Goal: Transaction & Acquisition: Obtain resource

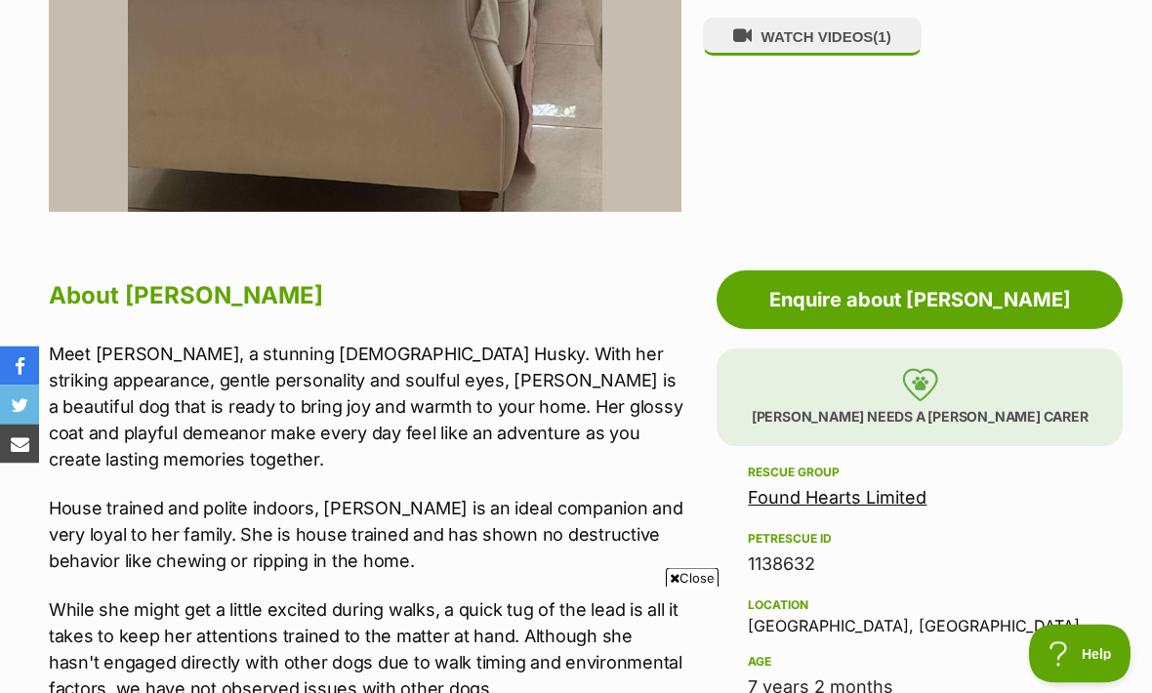
scroll to position [828, 0]
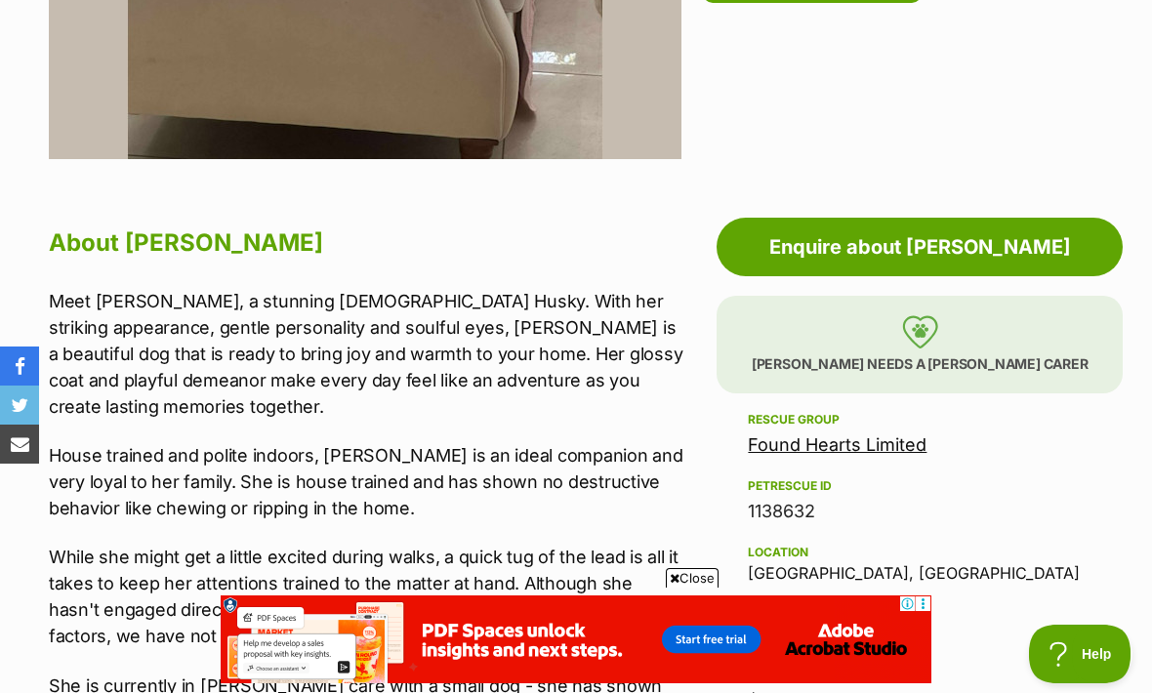
scroll to position [878, 0]
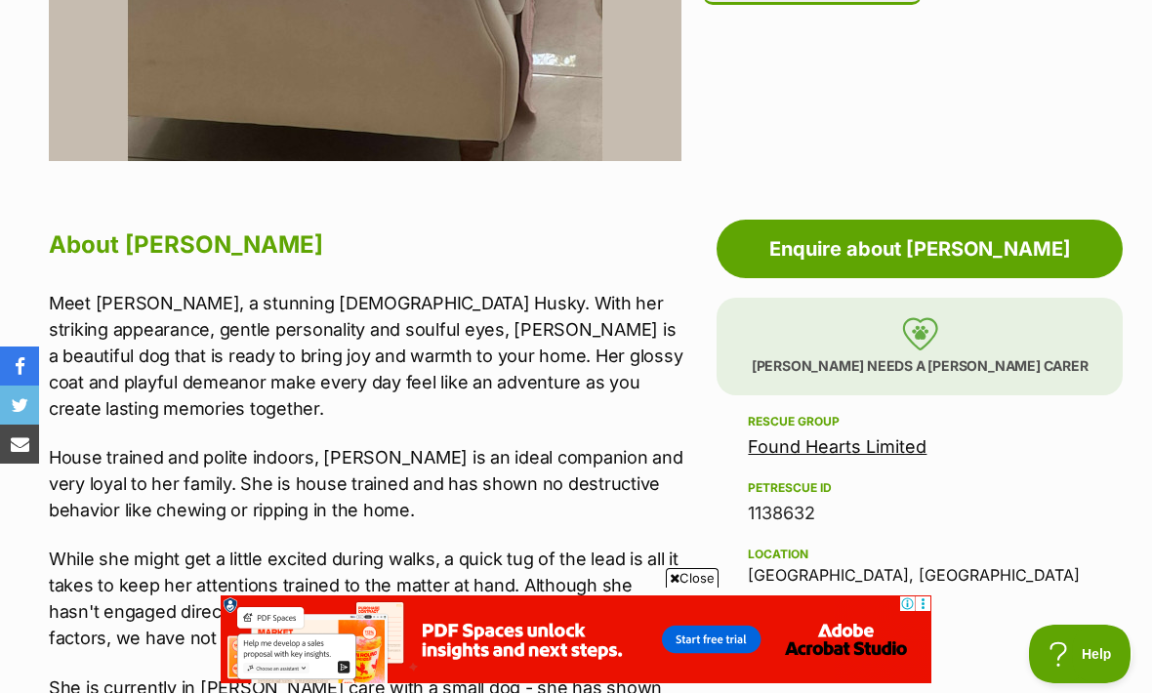
click at [932, 346] on img at bounding box center [920, 333] width 36 height 33
click at [885, 352] on p "Ashie needs a foster carer" at bounding box center [919, 347] width 406 height 98
click at [878, 350] on p "Ashie needs a foster carer" at bounding box center [919, 347] width 406 height 98
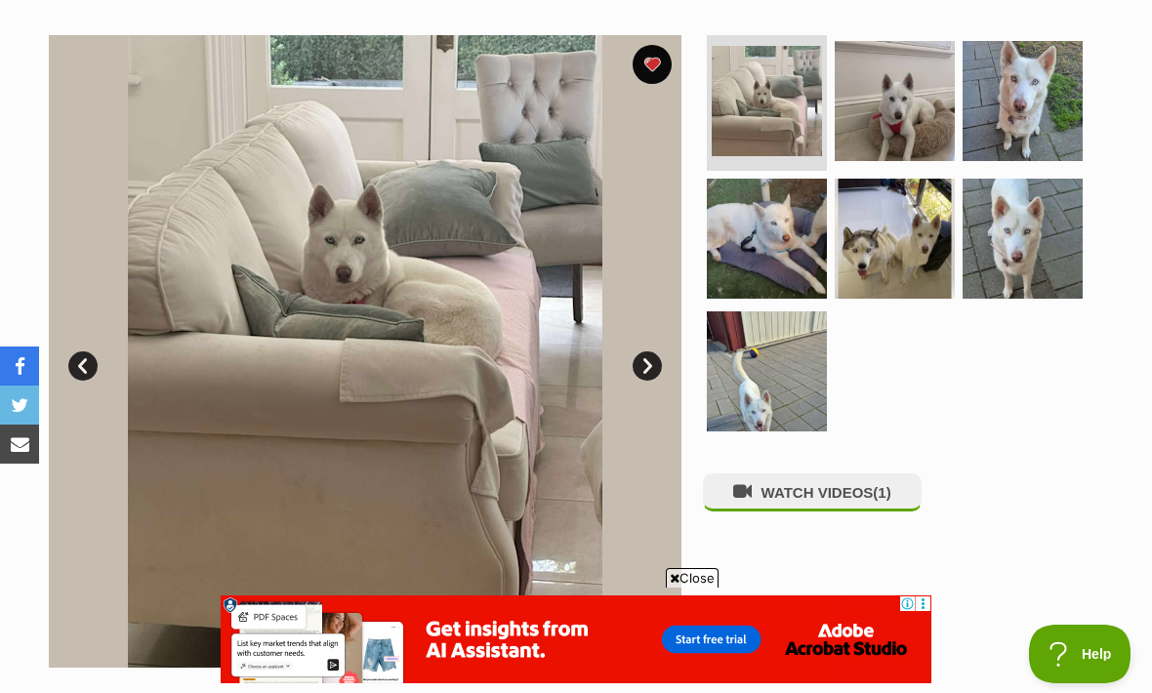
scroll to position [356, 0]
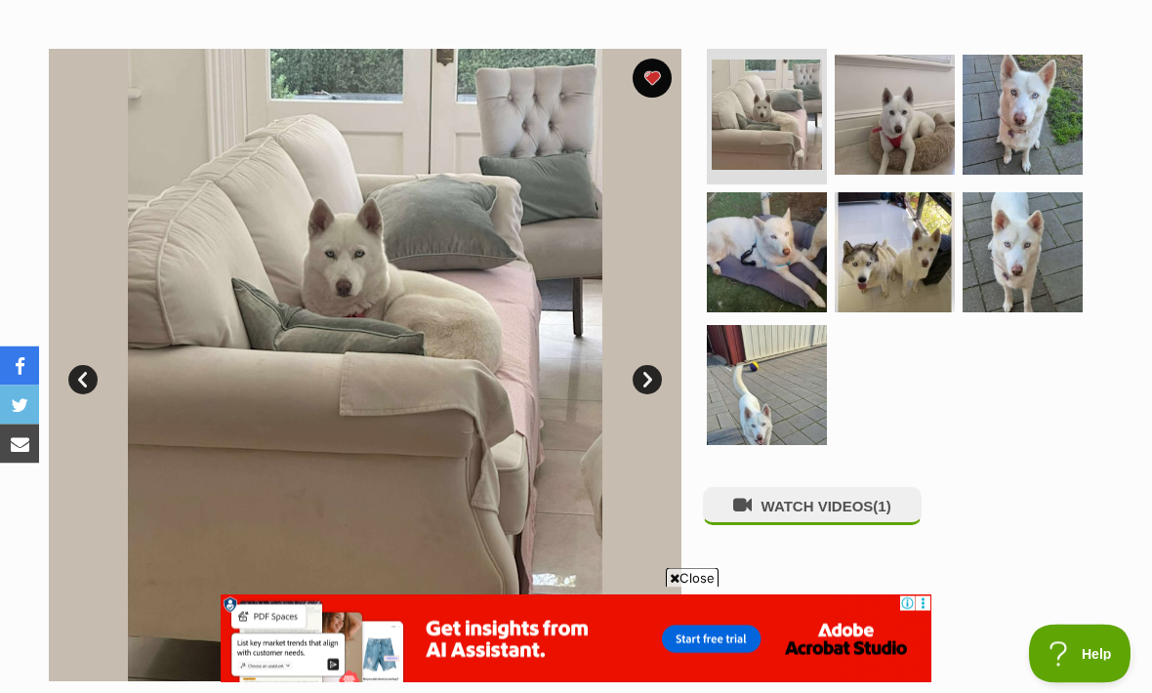
click at [653, 387] on link "Next" at bounding box center [647, 380] width 29 height 29
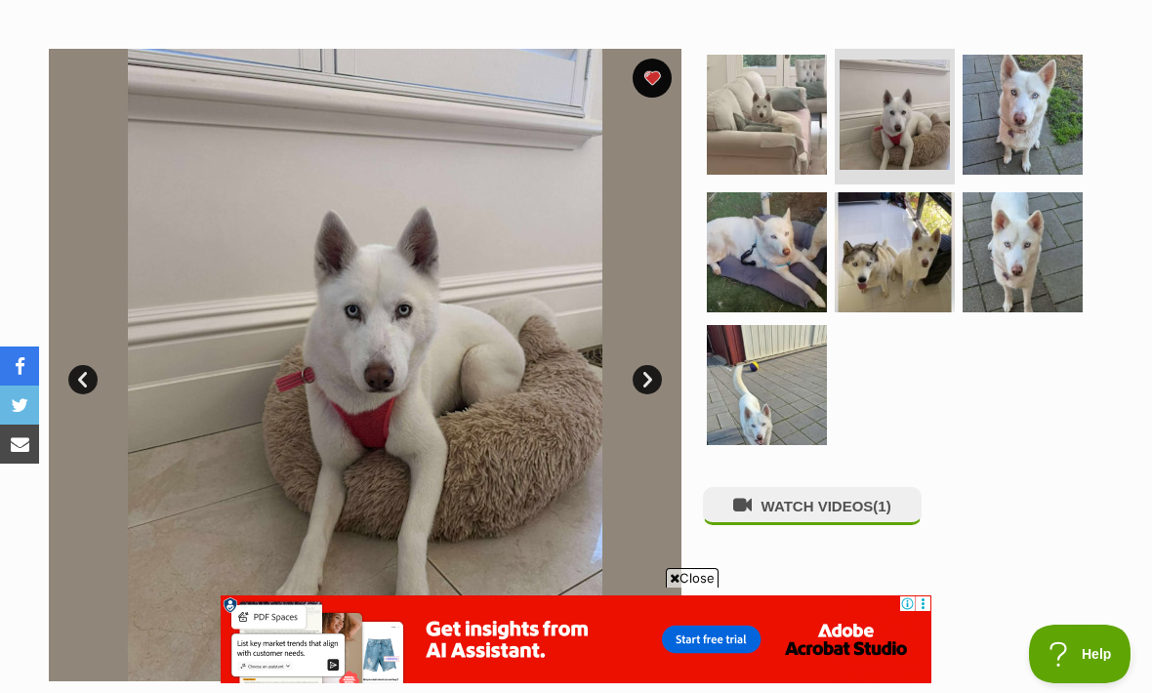
scroll to position [0, 0]
click at [658, 370] on link "Next" at bounding box center [647, 379] width 29 height 29
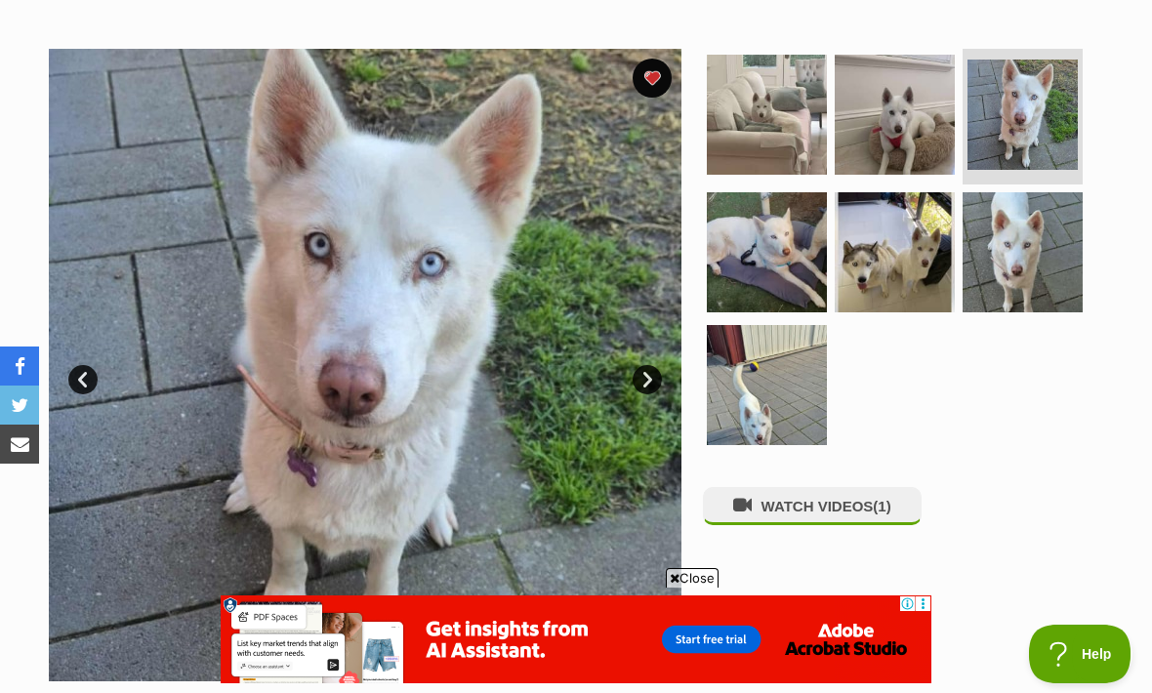
click at [657, 368] on link "Next" at bounding box center [647, 379] width 29 height 29
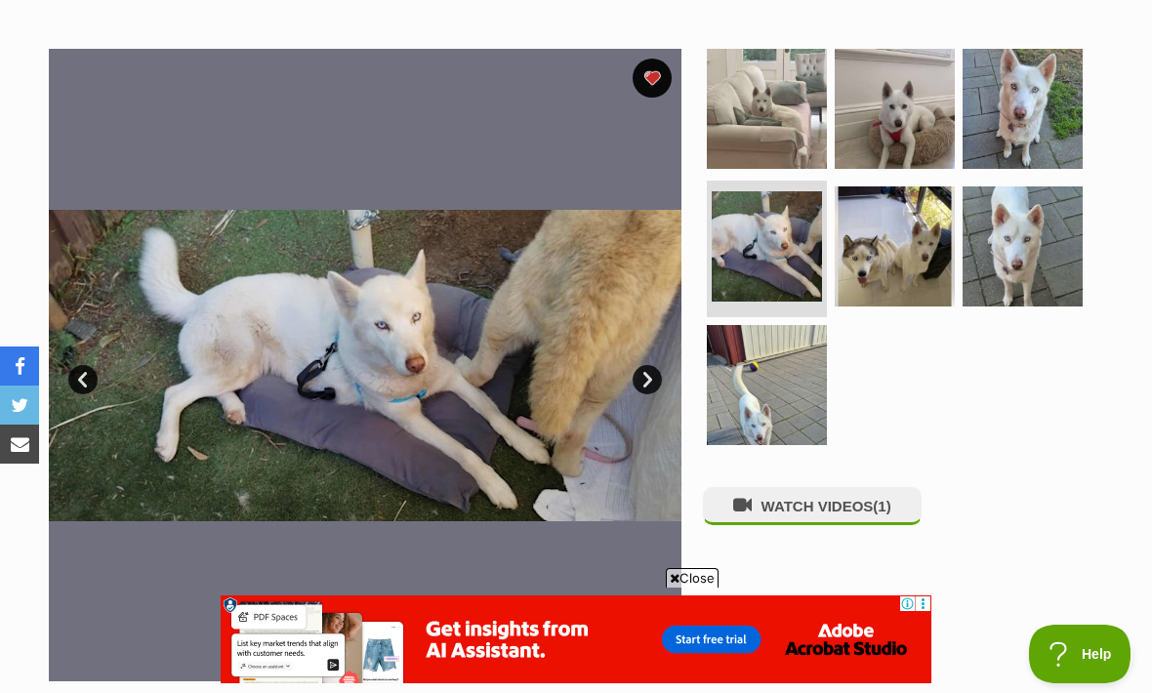
click at [657, 359] on img at bounding box center [365, 365] width 633 height 633
click at [652, 374] on link "Next" at bounding box center [647, 379] width 29 height 29
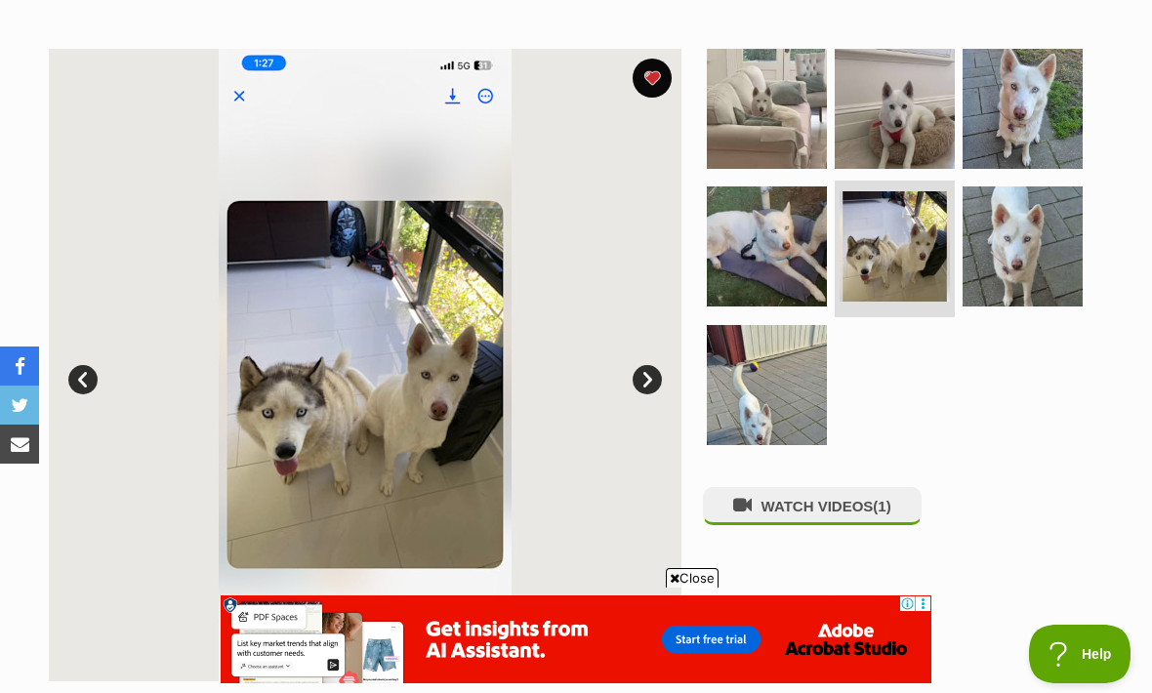
click at [653, 371] on link "Next" at bounding box center [647, 379] width 29 height 29
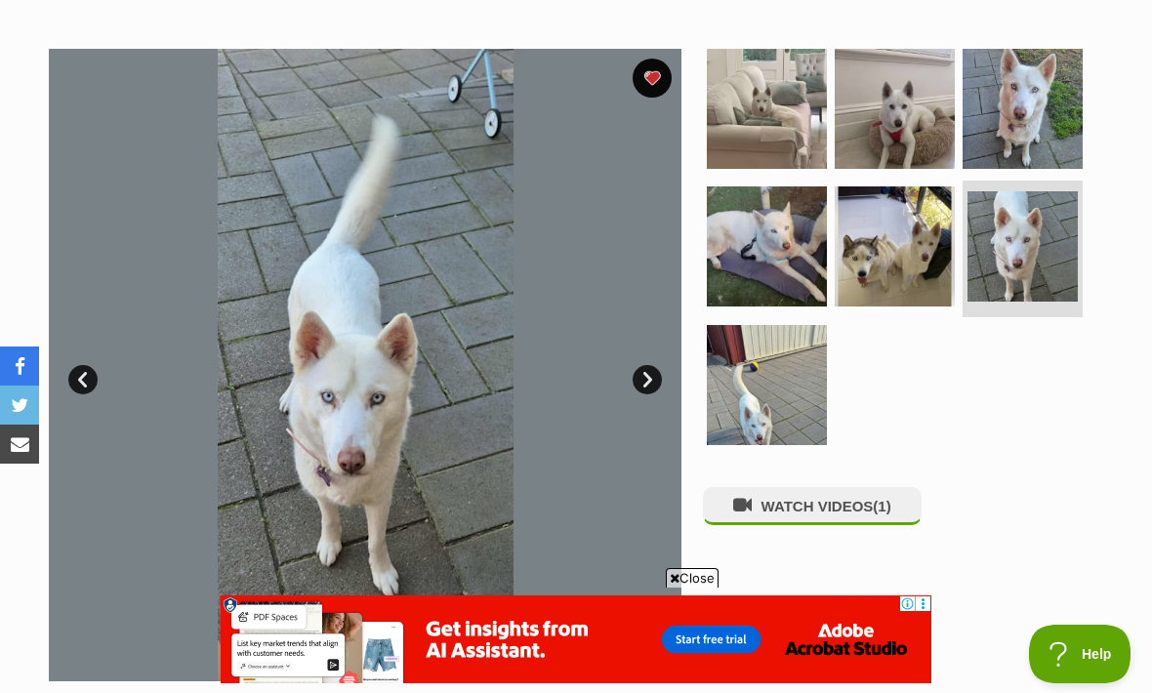
click at [645, 375] on link "Next" at bounding box center [647, 379] width 29 height 29
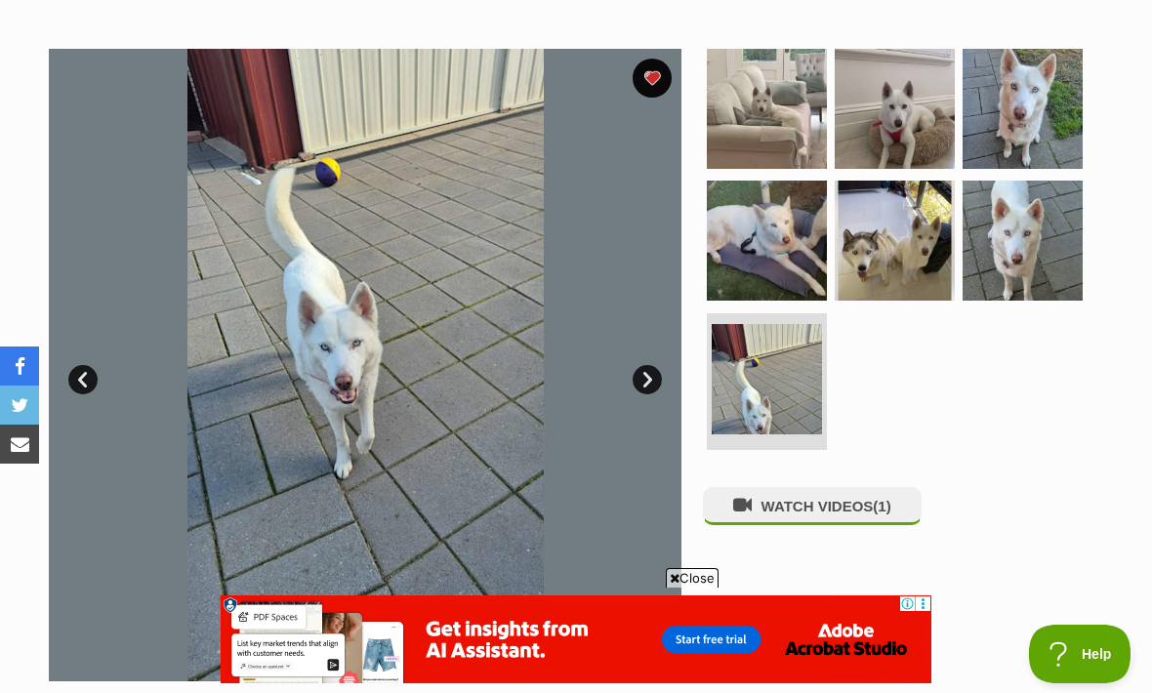
click at [647, 365] on link "Next" at bounding box center [647, 379] width 29 height 29
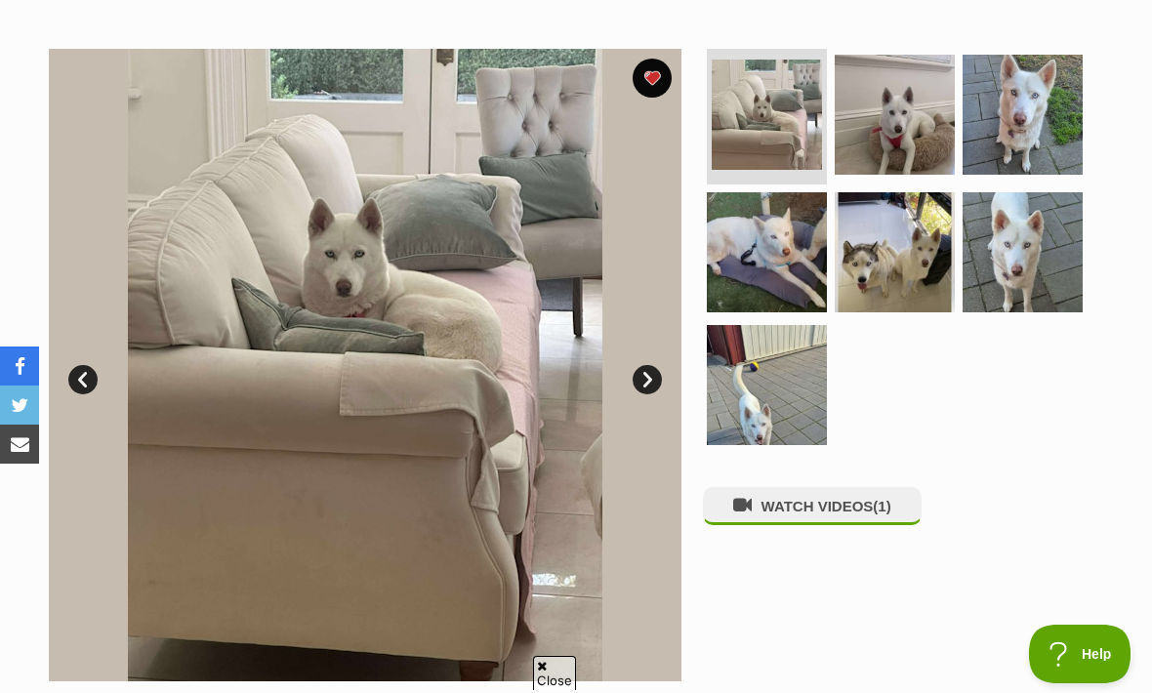
click at [818, 498] on button "WATCH VIDEOS (1)" at bounding box center [812, 506] width 219 height 38
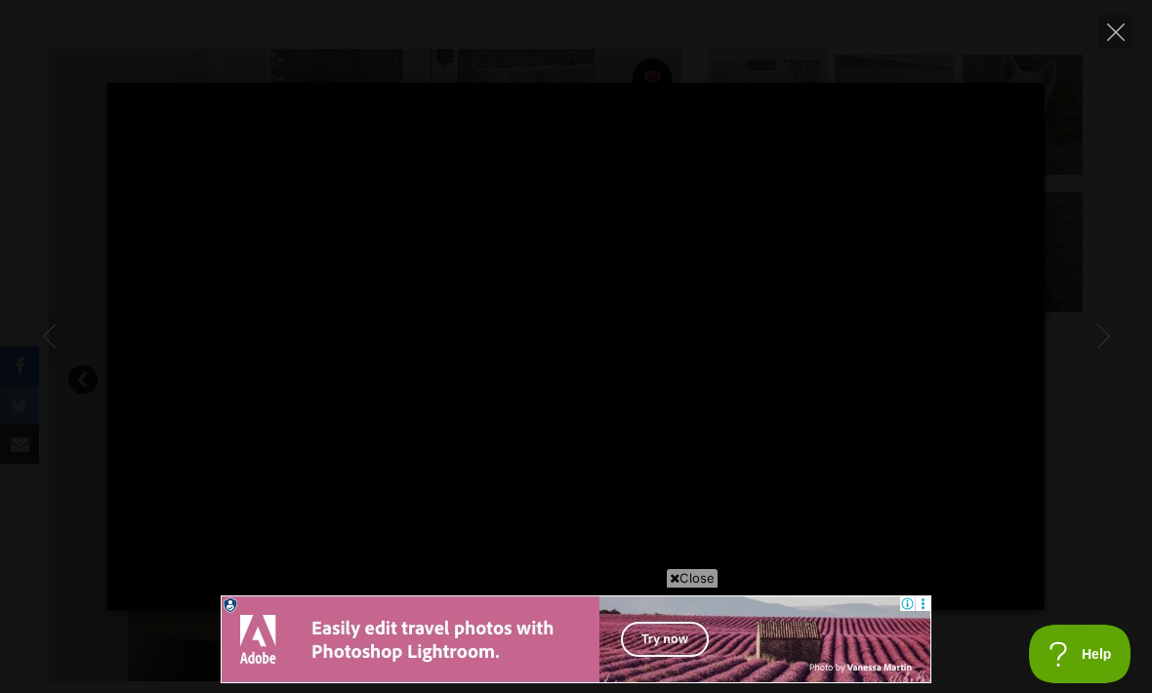
click at [698, 588] on span "Close" at bounding box center [692, 578] width 53 height 20
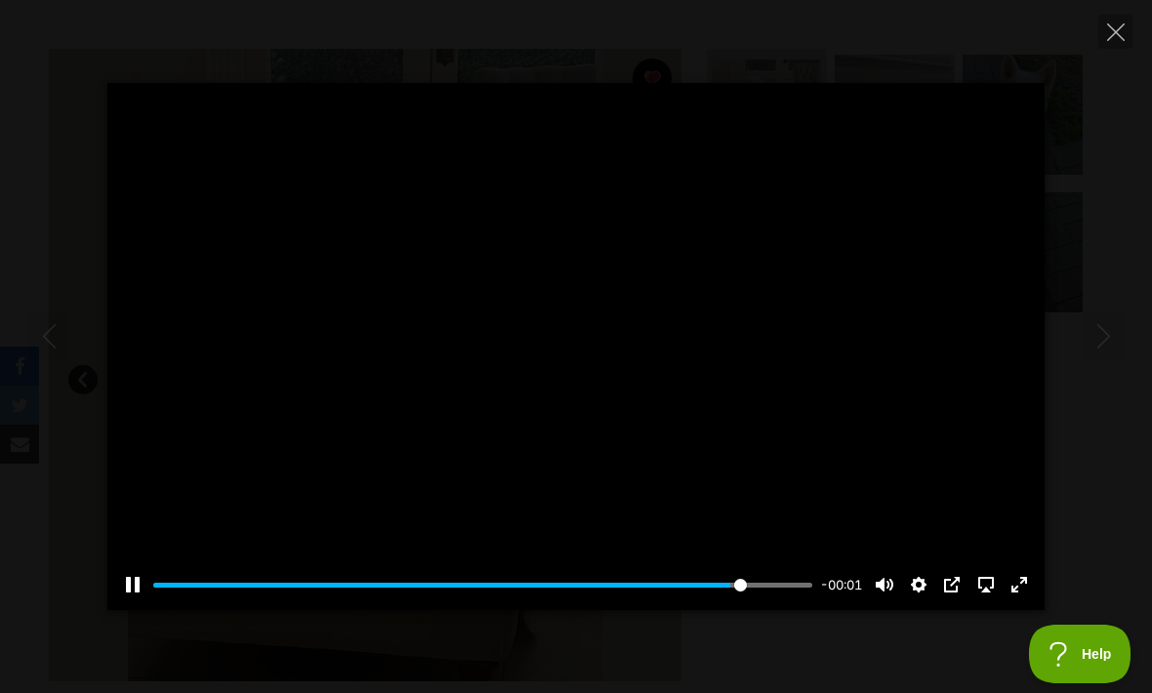
click at [1123, 21] on button "Close" at bounding box center [1115, 32] width 34 height 34
type input "90.46"
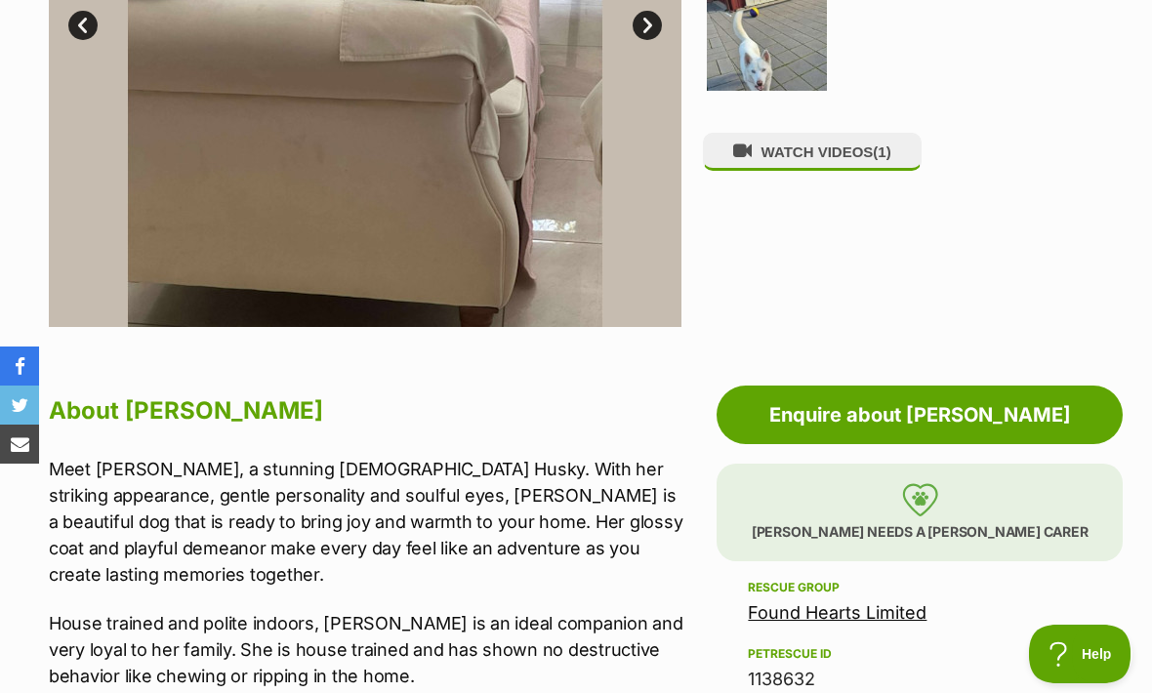
scroll to position [703, 0]
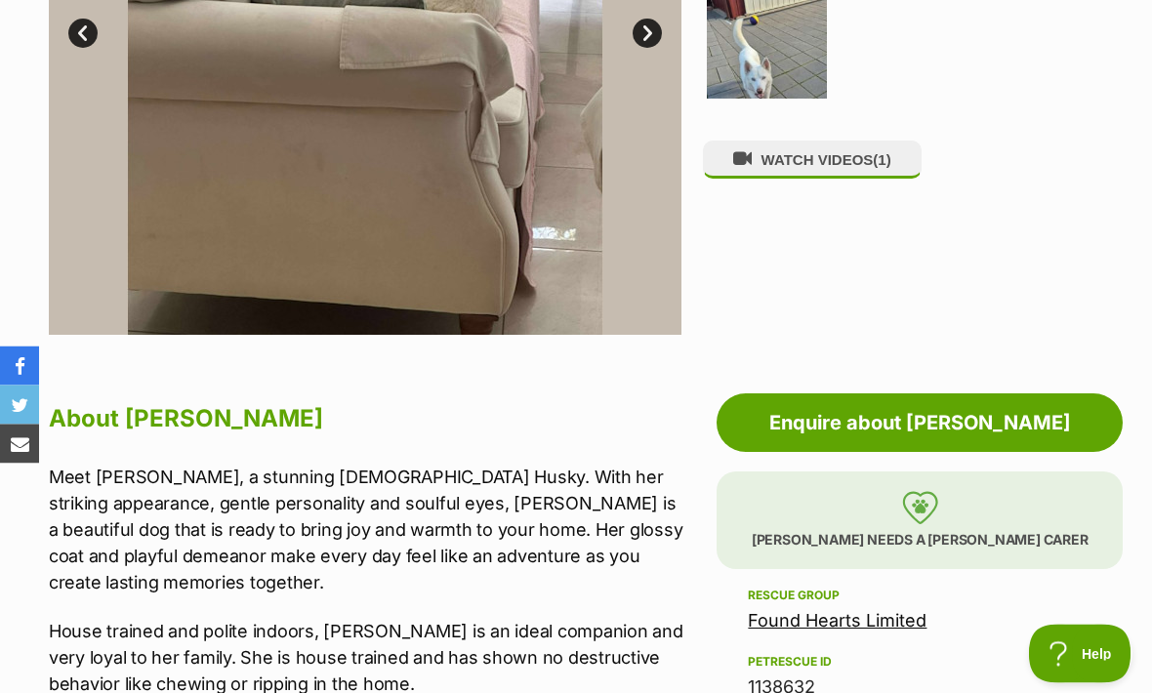
click at [922, 511] on img at bounding box center [920, 508] width 36 height 33
click at [864, 522] on p "Ashie needs a foster carer" at bounding box center [919, 521] width 406 height 98
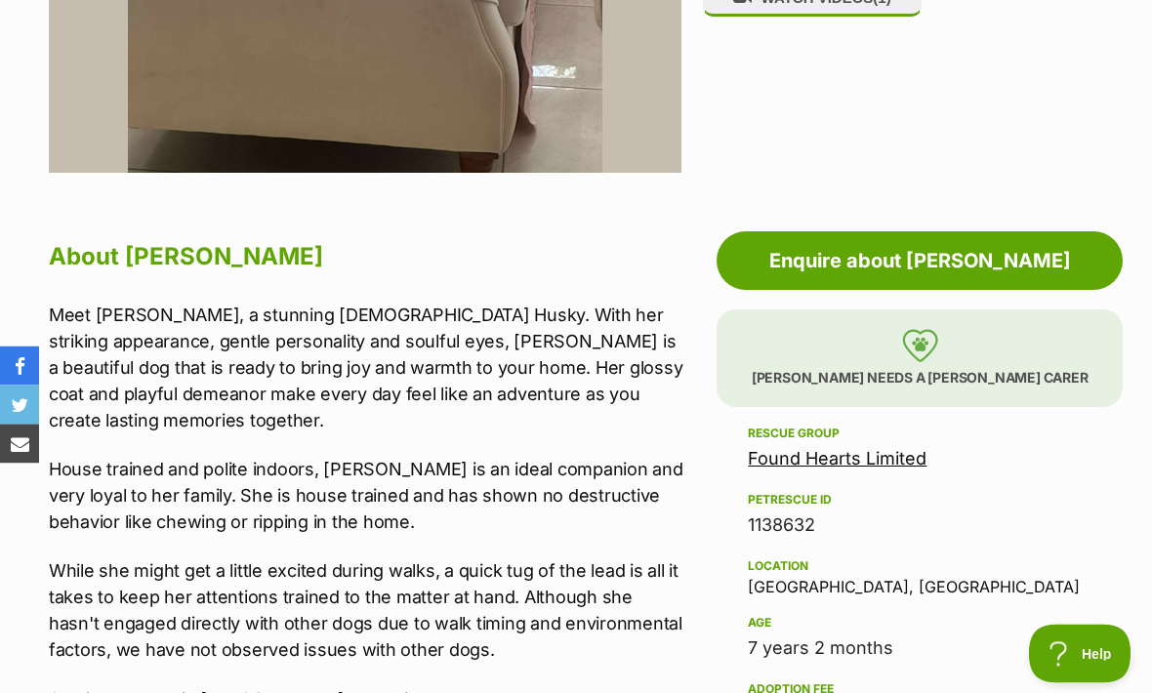
scroll to position [868, 0]
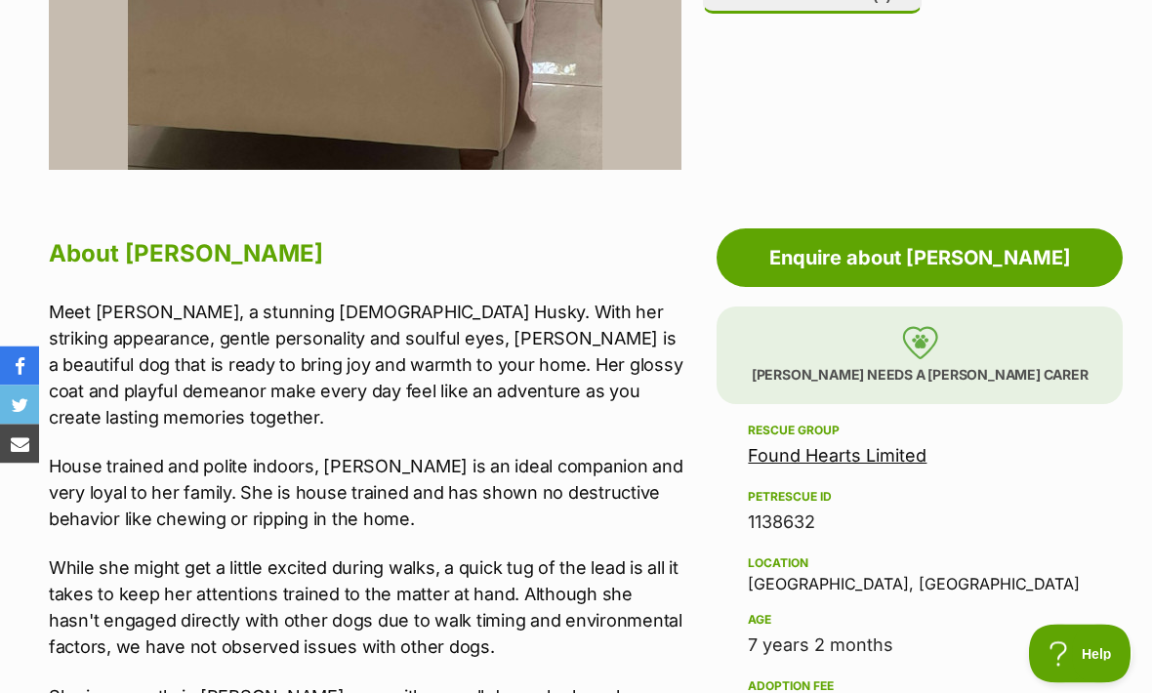
click at [927, 352] on img at bounding box center [920, 343] width 36 height 33
click at [988, 344] on p "Ashie needs a foster carer" at bounding box center [919, 356] width 406 height 98
click at [986, 371] on p "Ashie needs a foster carer" at bounding box center [919, 356] width 406 height 98
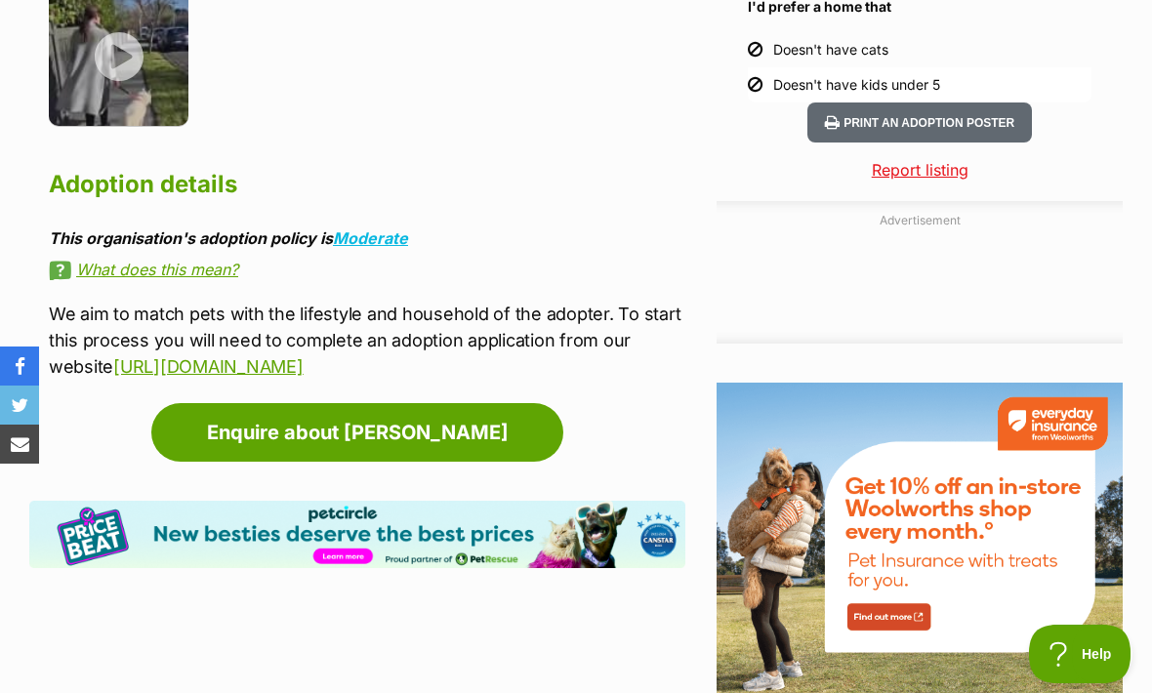
scroll to position [0, 0]
click at [303, 356] on link "https://foundhearts.com.au/forms/adoption-application-form/" at bounding box center [207, 366] width 189 height 20
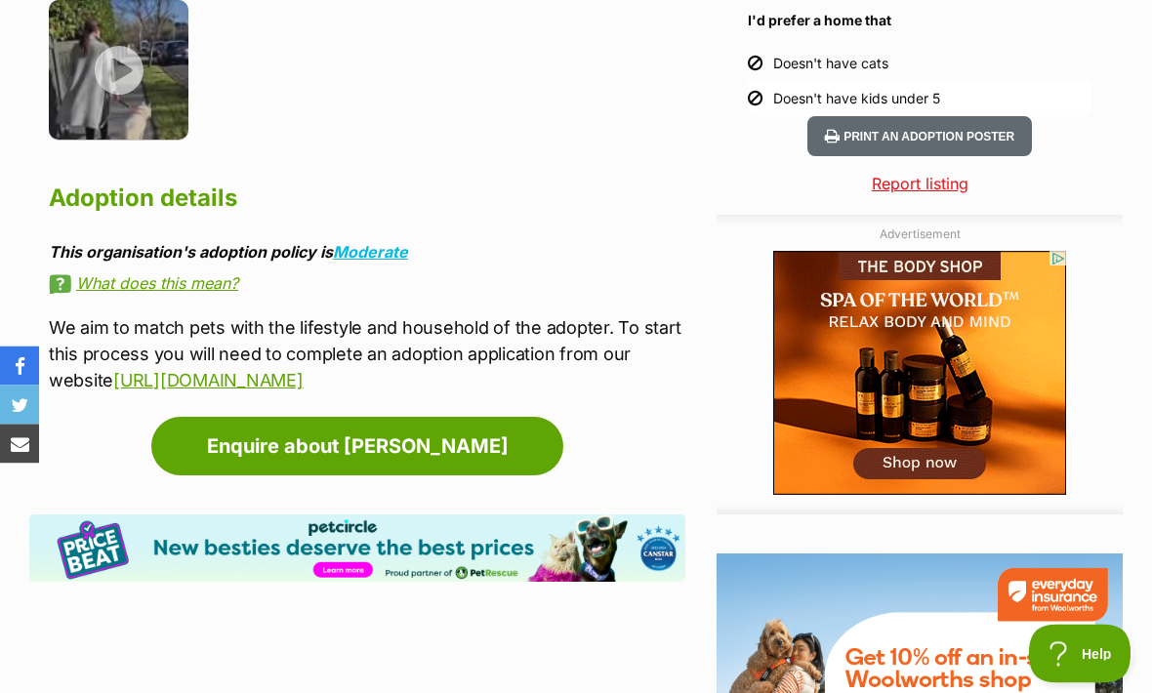
scroll to position [2142, 0]
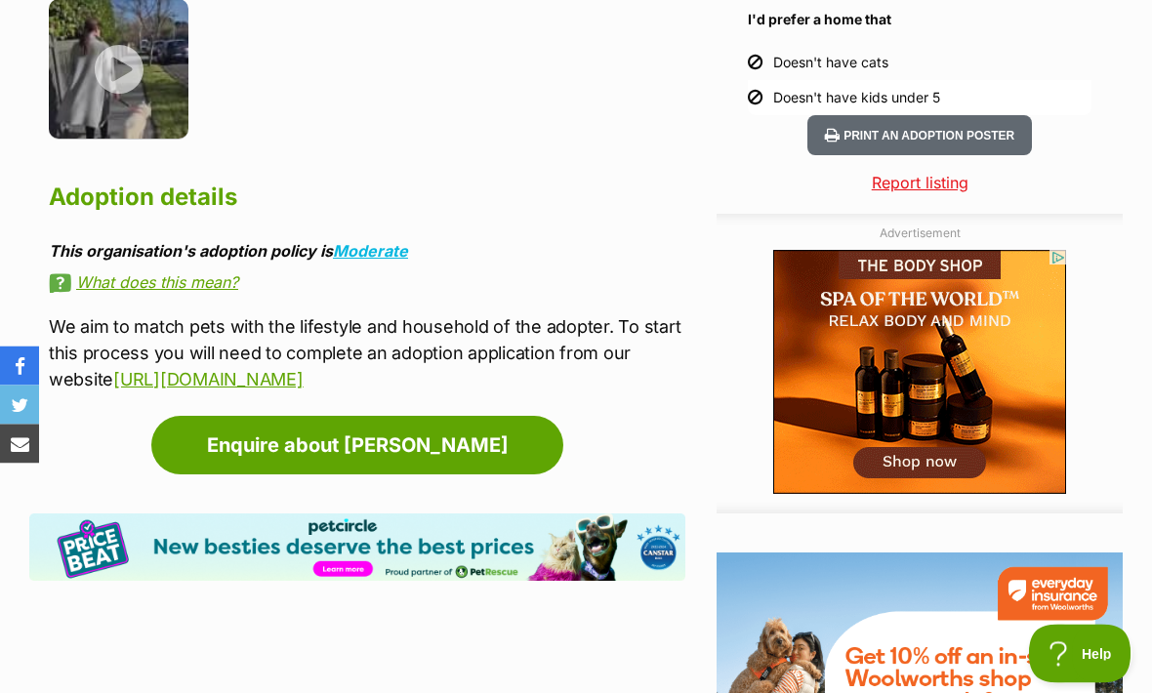
click at [212, 274] on link "What does this mean?" at bounding box center [367, 283] width 636 height 18
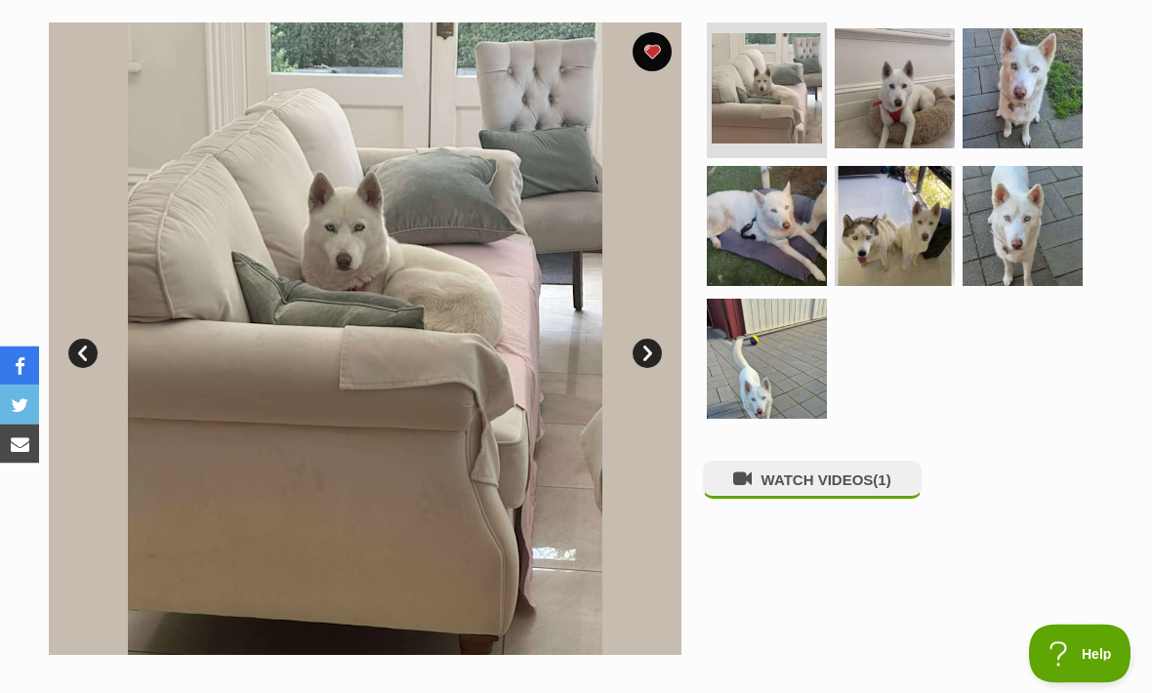
scroll to position [384, 0]
click at [771, 86] on img at bounding box center [767, 88] width 110 height 110
click at [773, 94] on img at bounding box center [767, 88] width 110 height 110
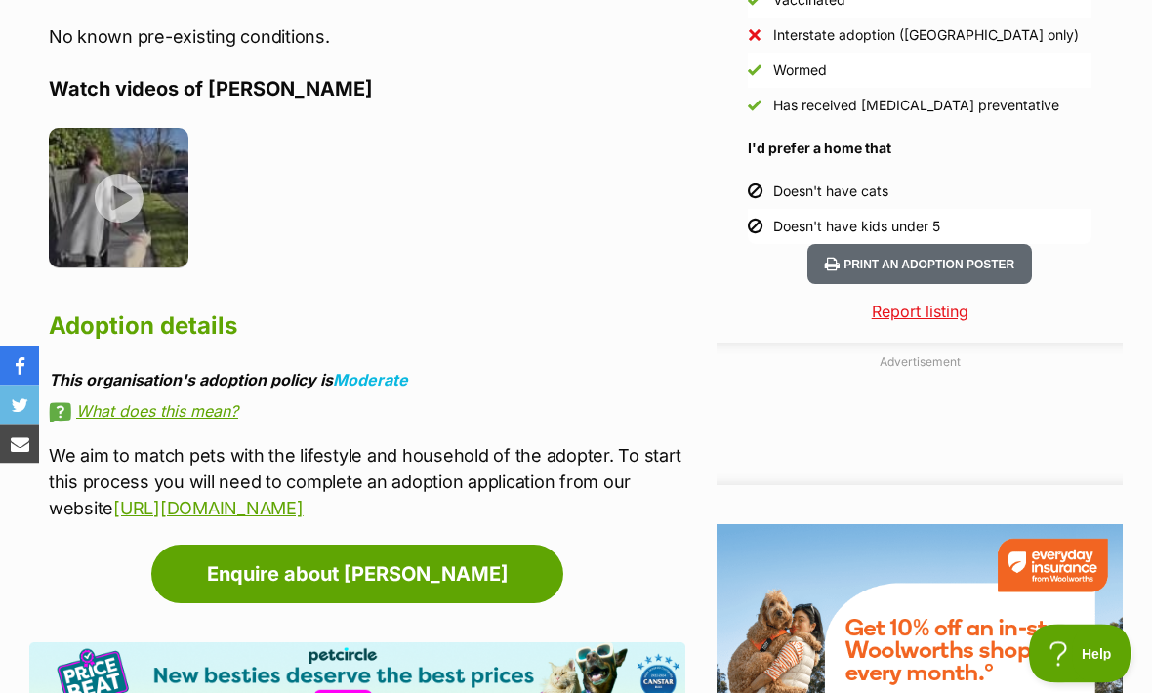
scroll to position [2014, 0]
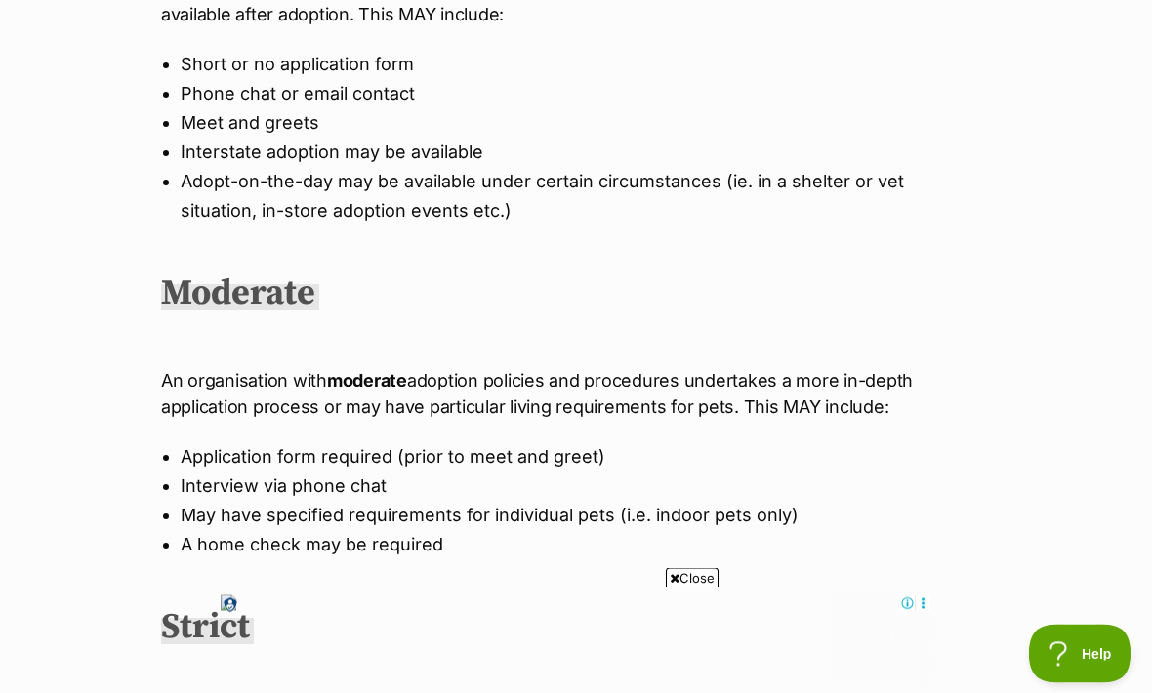
scroll to position [737, 0]
